Goal: Task Accomplishment & Management: Complete application form

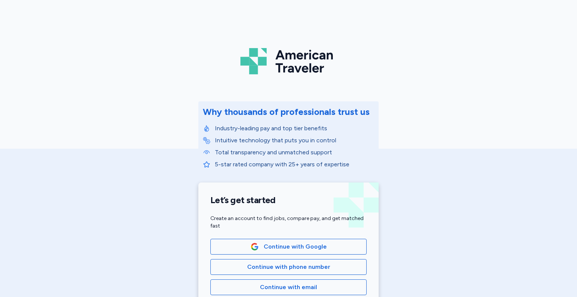
click at [442, 185] on div "American Traveler Why thousands of professionals trust us Industry-leading pay …" at bounding box center [288, 168] width 577 height 337
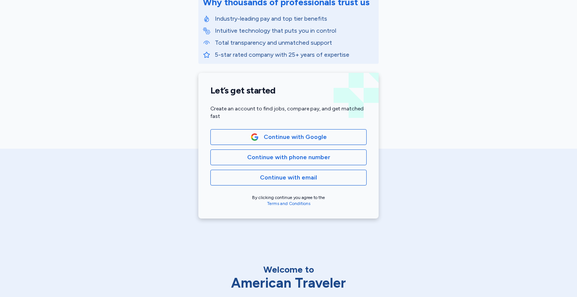
scroll to position [165, 0]
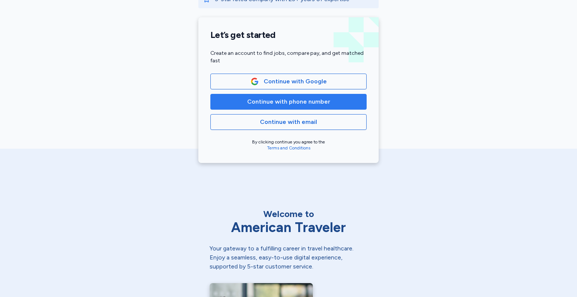
click at [312, 103] on span "Continue with phone number" at bounding box center [288, 101] width 83 height 9
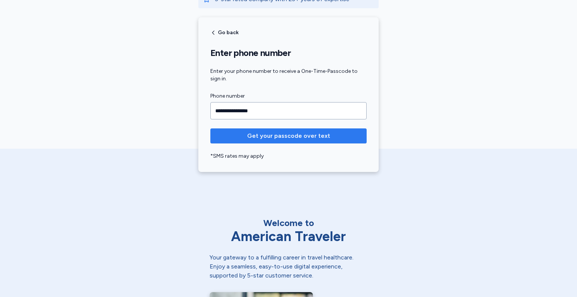
type input "**********"
click at [277, 136] on span "Get your passcode over text" at bounding box center [288, 136] width 83 height 9
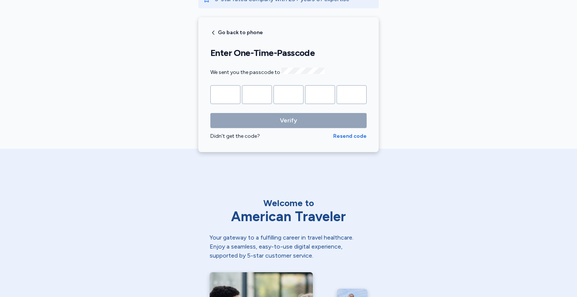
type input "*"
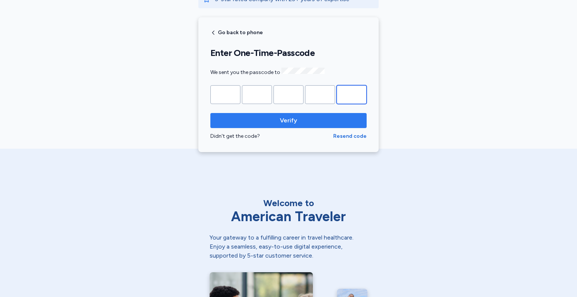
type input "*"
click at [272, 117] on span "Verify" at bounding box center [288, 120] width 144 height 9
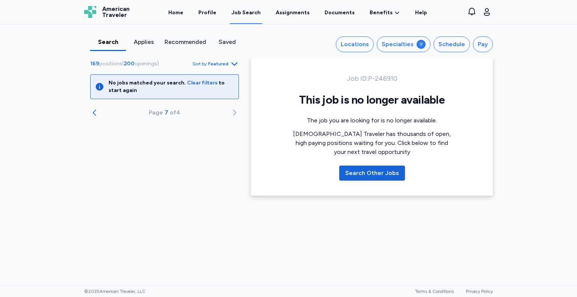
click at [112, 41] on div "Search" at bounding box center [108, 42] width 30 height 9
click at [184, 12] on link "Home" at bounding box center [176, 12] width 18 height 23
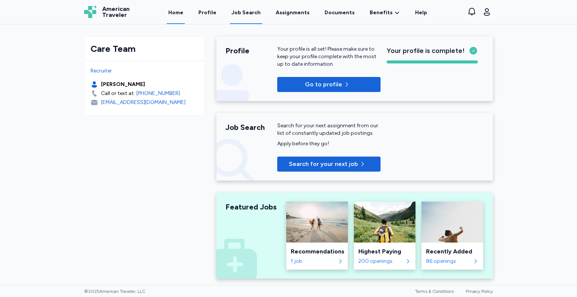
click at [250, 12] on div "Job Search" at bounding box center [245, 13] width 29 height 8
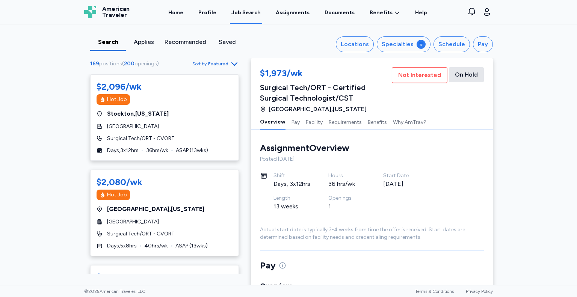
click at [233, 63] on icon "button" at bounding box center [234, 63] width 9 height 9
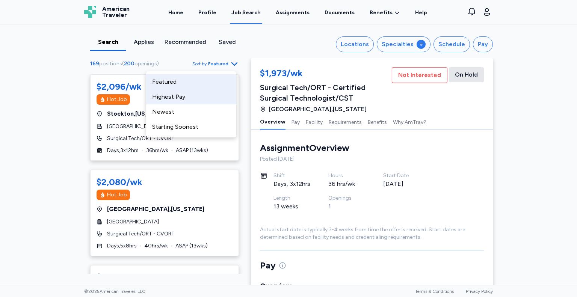
click at [181, 98] on div "Highest Pay" at bounding box center [191, 96] width 90 height 15
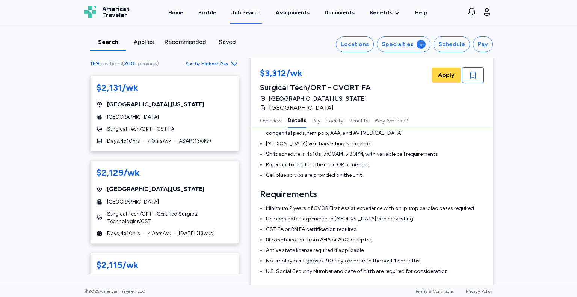
scroll to position [4249, 0]
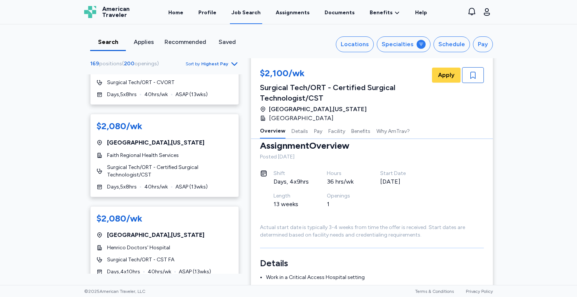
scroll to position [742, 0]
